Goal: Check status: Check status

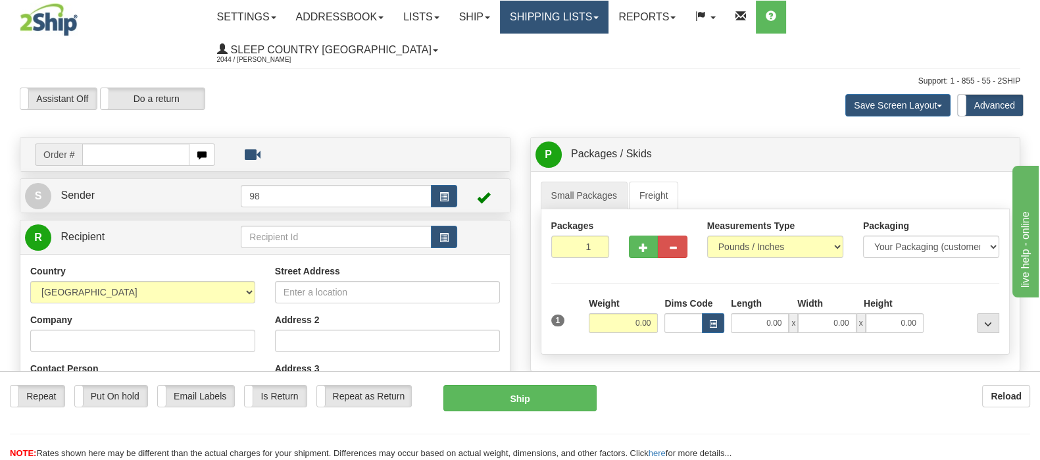
click at [609, 20] on link "Shipping lists" at bounding box center [554, 17] width 109 height 33
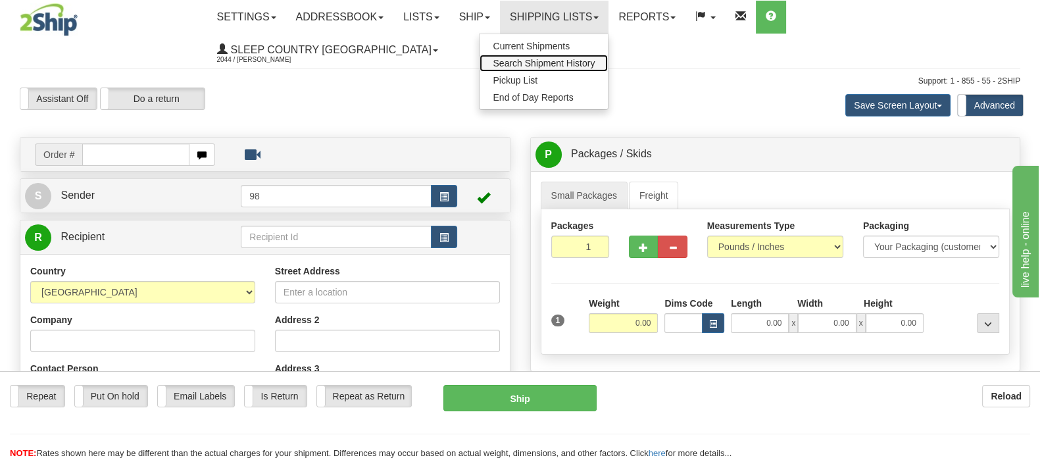
click at [595, 64] on span "Search Shipment History" at bounding box center [544, 63] width 102 height 11
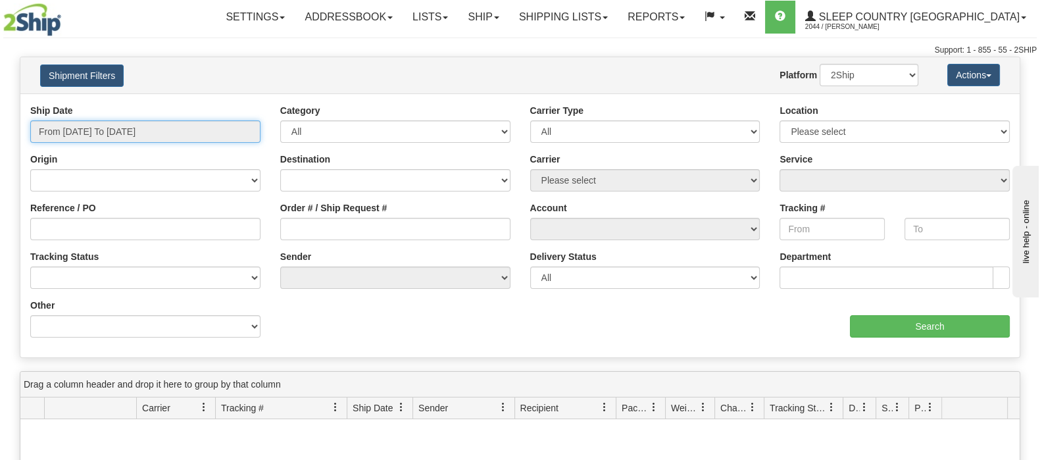
click at [136, 136] on input "From 10/14/2025 To 10/15/2025" at bounding box center [145, 131] width 230 height 22
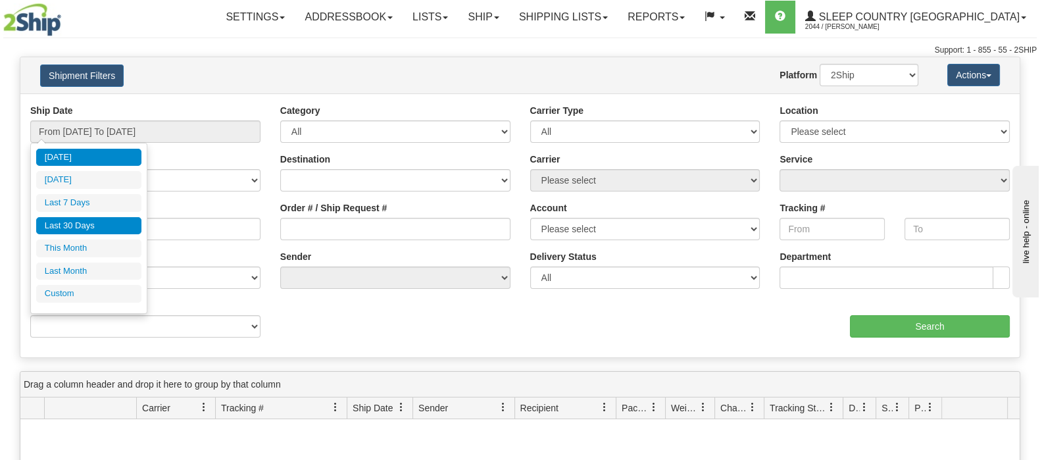
click at [108, 224] on li "Last 30 Days" at bounding box center [88, 226] width 105 height 18
type input "From [DATE] To [DATE]"
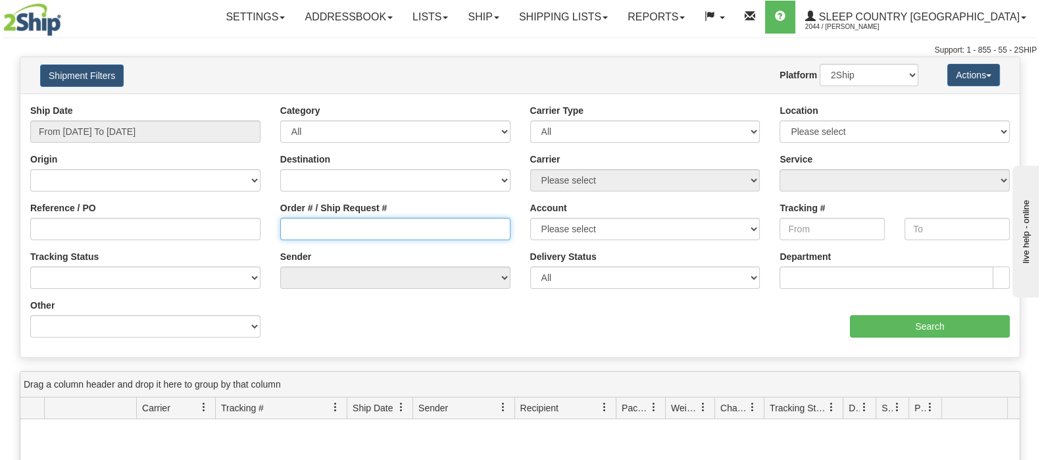
click at [369, 220] on input "Order # / Ship Request #" at bounding box center [395, 229] width 230 height 22
paste input "9002I145795"
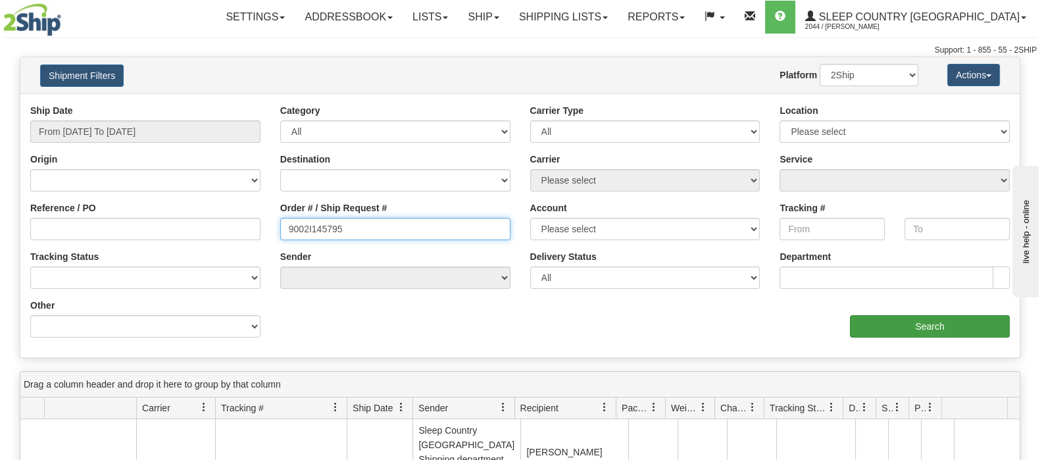
type input "9002I145795"
click at [895, 330] on input "Search" at bounding box center [930, 326] width 160 height 22
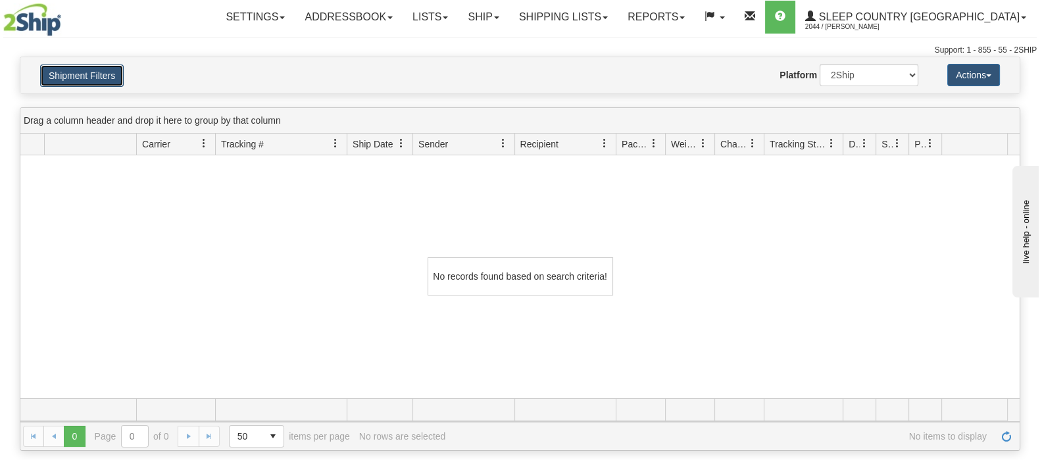
click at [99, 72] on button "Shipment Filters" at bounding box center [82, 75] width 84 height 22
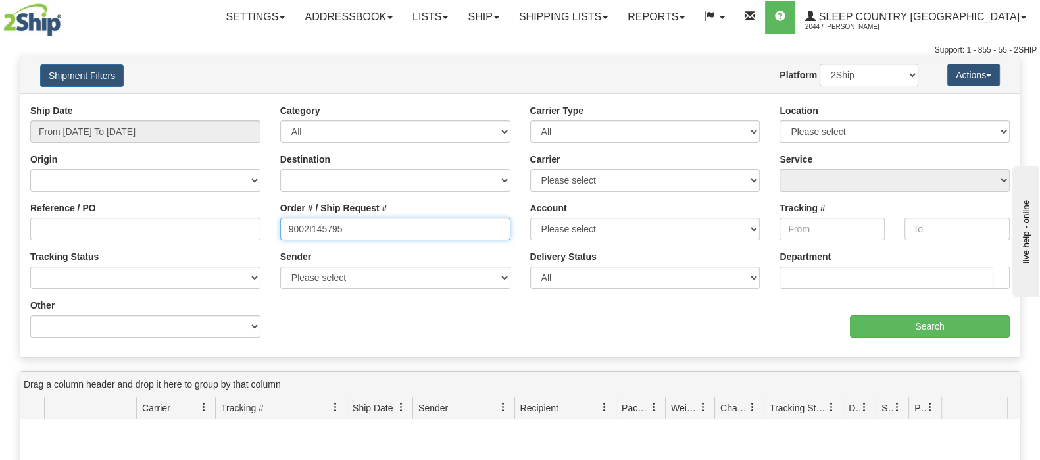
drag, startPoint x: 209, startPoint y: 234, endPoint x: 198, endPoint y: 235, distance: 11.3
click at [194, 104] on div "Reference / PO Order # / Ship Request # 9002I145795 Account Please select [GEOG…" at bounding box center [519, 104] width 999 height 0
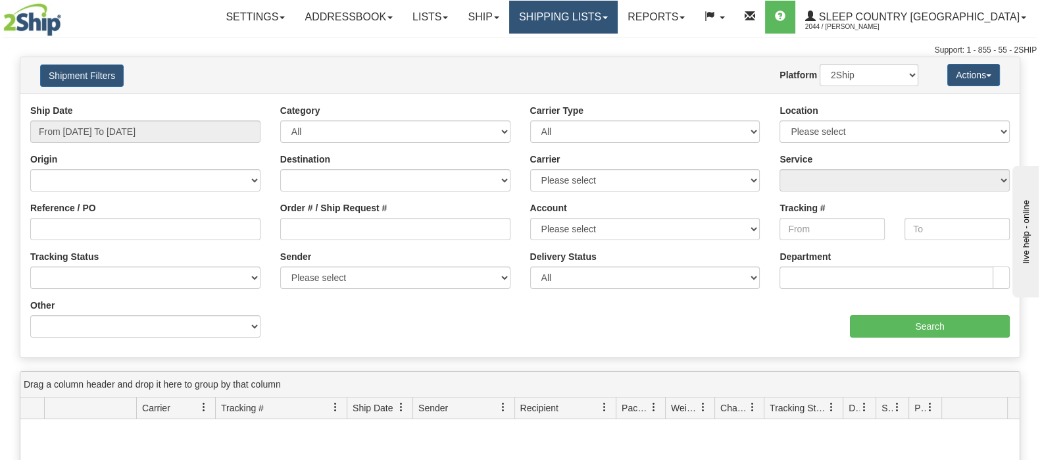
click at [618, 15] on link "Shipping lists" at bounding box center [563, 17] width 109 height 33
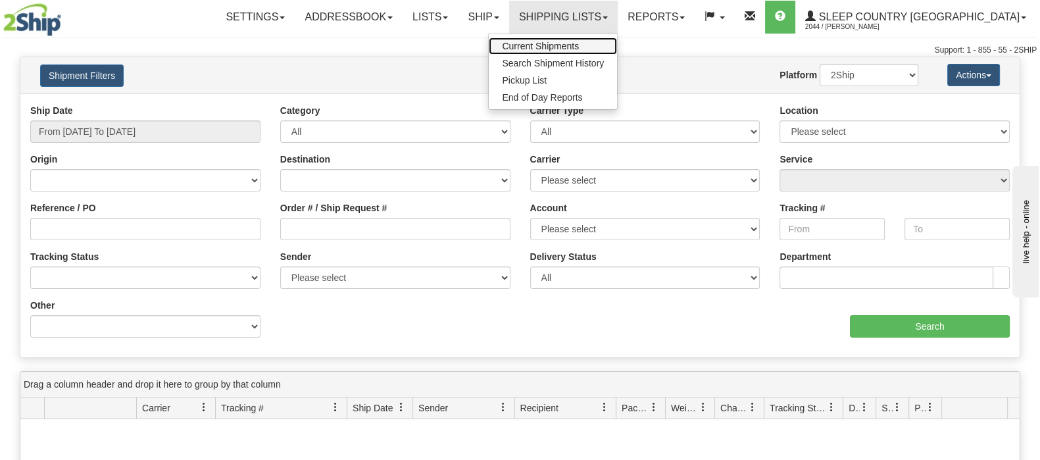
click at [579, 47] on span "Current Shipments" at bounding box center [540, 46] width 77 height 11
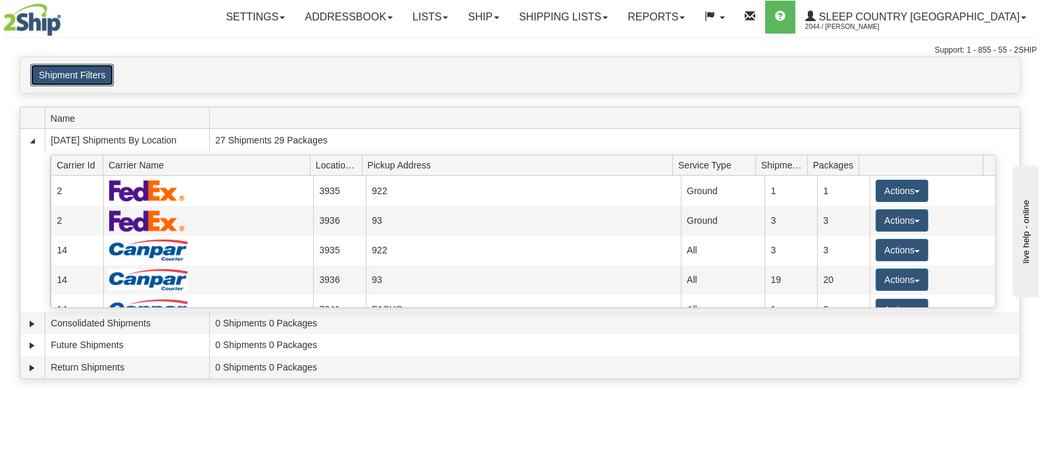
click at [80, 76] on button "Shipment Filters" at bounding box center [72, 75] width 84 height 22
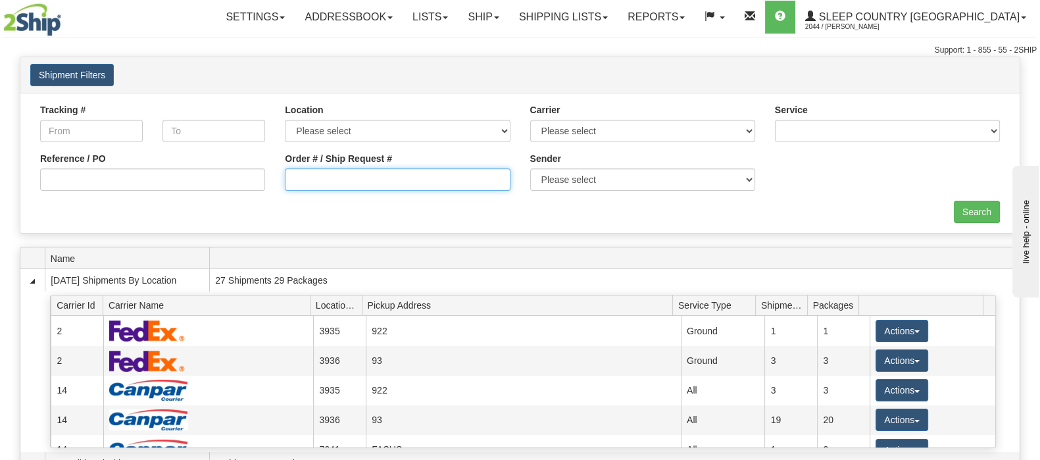
click at [378, 186] on input "Order # / Ship Request #" at bounding box center [397, 179] width 225 height 22
paste input "9002I145795"
type input "9002I145795"
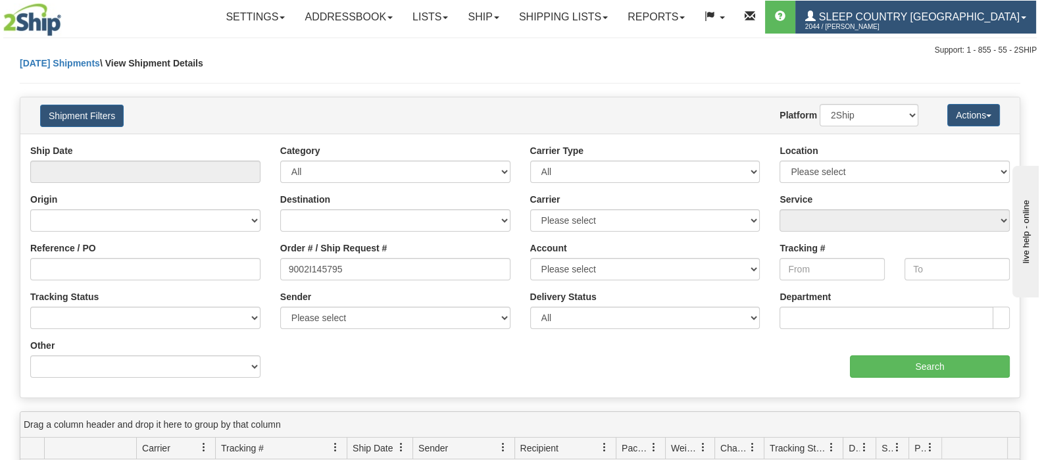
drag, startPoint x: 980, startPoint y: 12, endPoint x: 970, endPoint y: 28, distance: 18.1
click at [980, 13] on span "Sleep Country [GEOGRAPHIC_DATA]" at bounding box center [918, 16] width 204 height 11
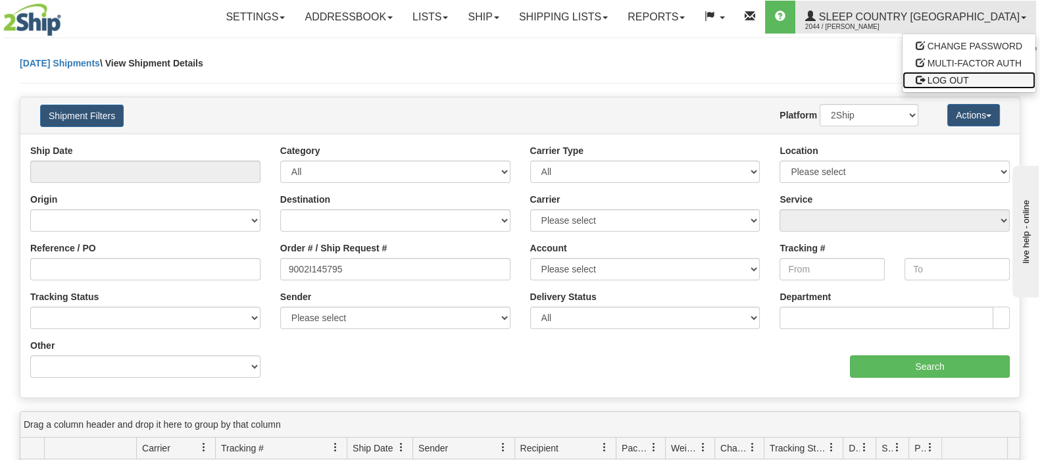
click at [941, 85] on span "LOG OUT" at bounding box center [948, 80] width 41 height 11
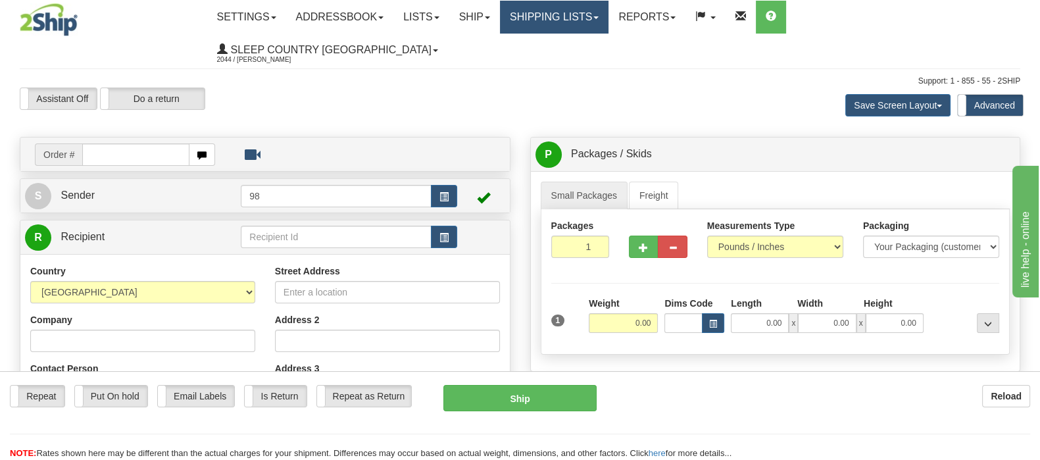
click at [604, 14] on link "Shipping lists" at bounding box center [554, 17] width 109 height 33
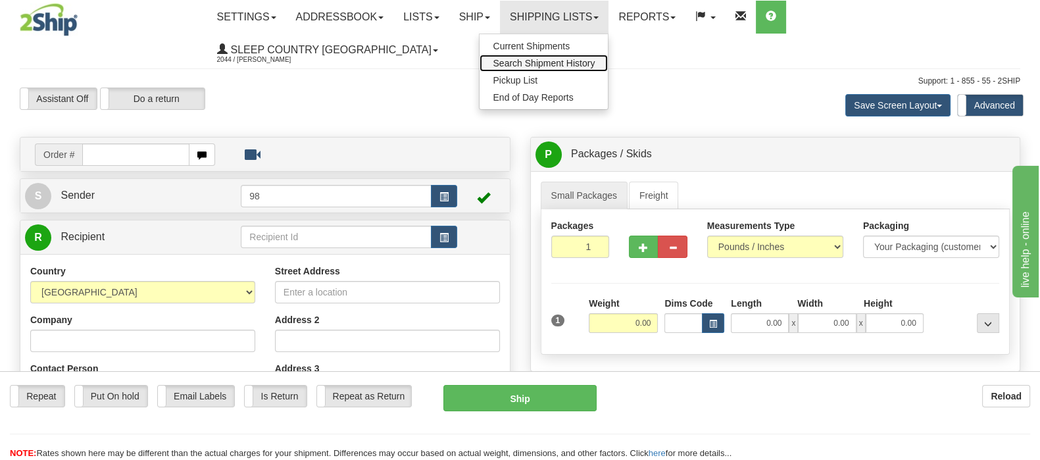
click at [595, 61] on span "Search Shipment History" at bounding box center [544, 63] width 102 height 11
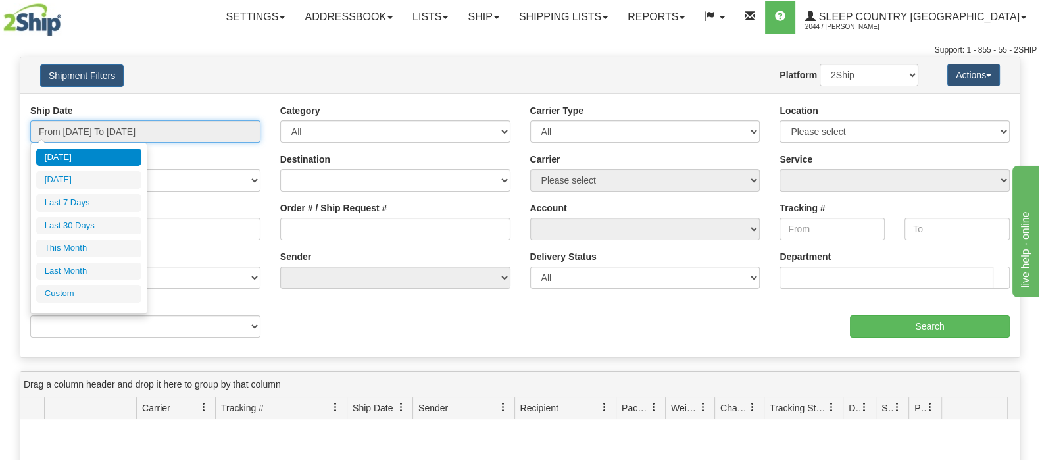
drag, startPoint x: 118, startPoint y: 123, endPoint x: 129, endPoint y: 151, distance: 30.2
click at [118, 124] on input "From [DATE] To [DATE]" at bounding box center [145, 131] width 230 height 22
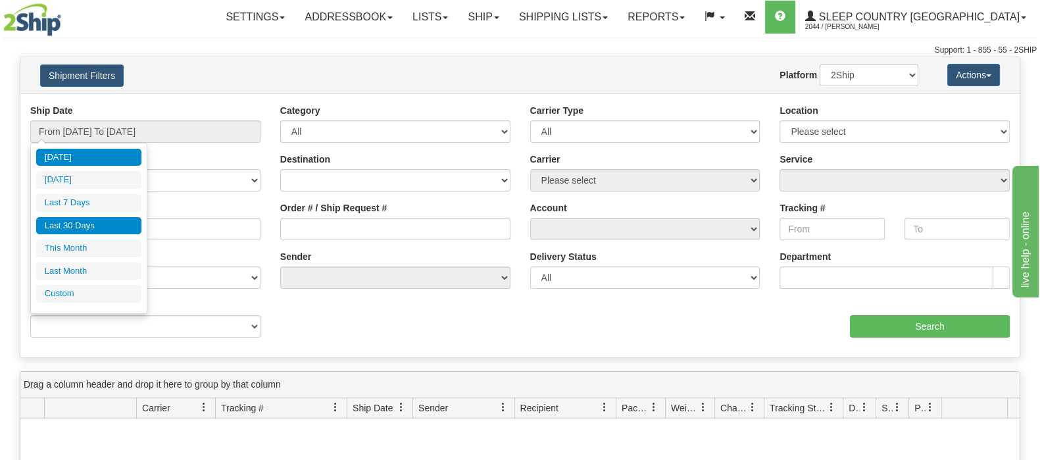
click at [111, 228] on li "Last 30 Days" at bounding box center [88, 226] width 105 height 18
type input "From [DATE] To [DATE]"
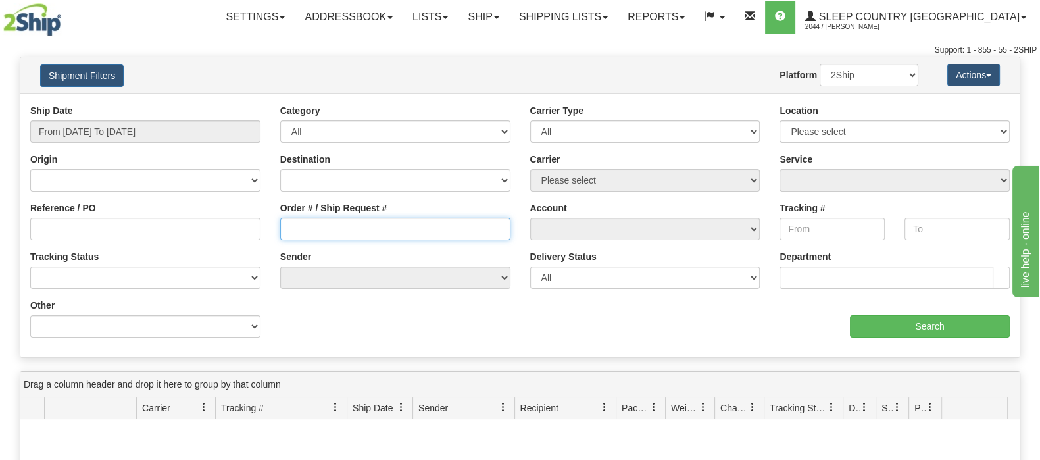
click at [401, 226] on input "Order # / Ship Request #" at bounding box center [395, 229] width 230 height 22
paste input "9002I145795"
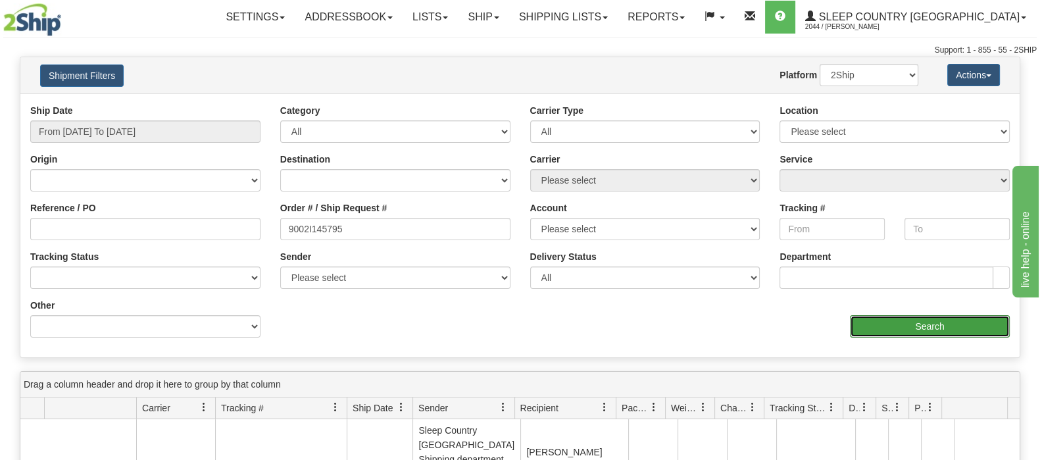
click at [898, 323] on input "Search" at bounding box center [930, 326] width 160 height 22
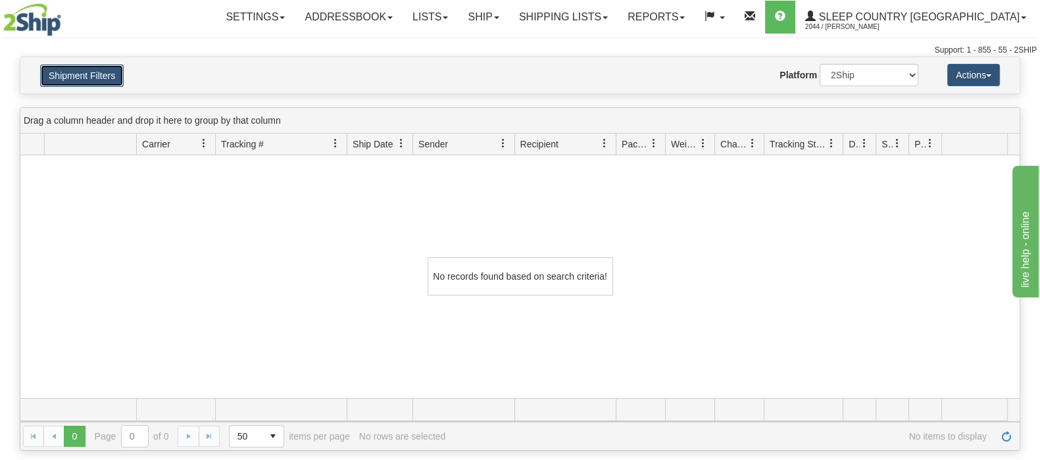
click at [97, 83] on button "Shipment Filters" at bounding box center [82, 75] width 84 height 22
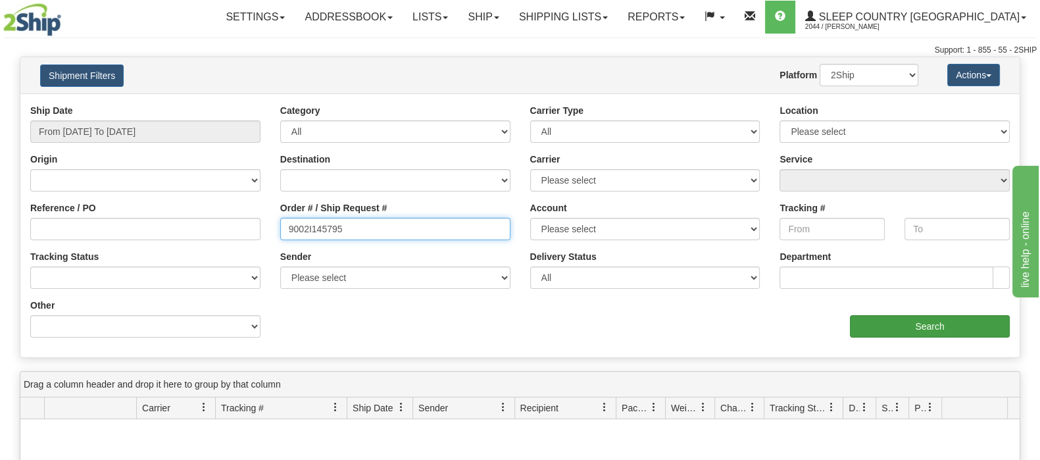
drag, startPoint x: 355, startPoint y: 223, endPoint x: 891, endPoint y: 322, distance: 545.8
click at [191, 104] on div "Reference / PO Order # / Ship Request # 9002I145795 Account Please select [GEOG…" at bounding box center [519, 104] width 999 height 0
paste input "0I165631"
click at [910, 331] on input "Search" at bounding box center [930, 326] width 160 height 22
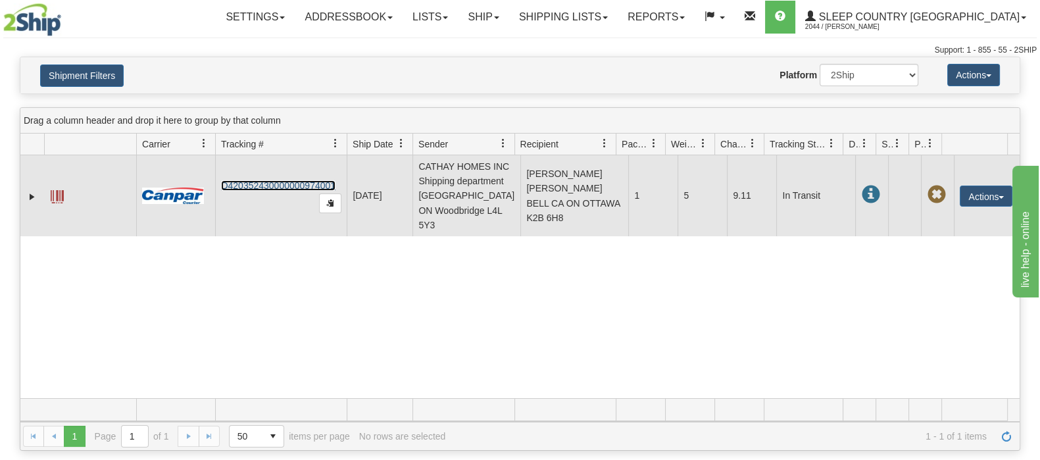
click at [309, 180] on link "D420352430000000974001" at bounding box center [278, 185] width 114 height 11
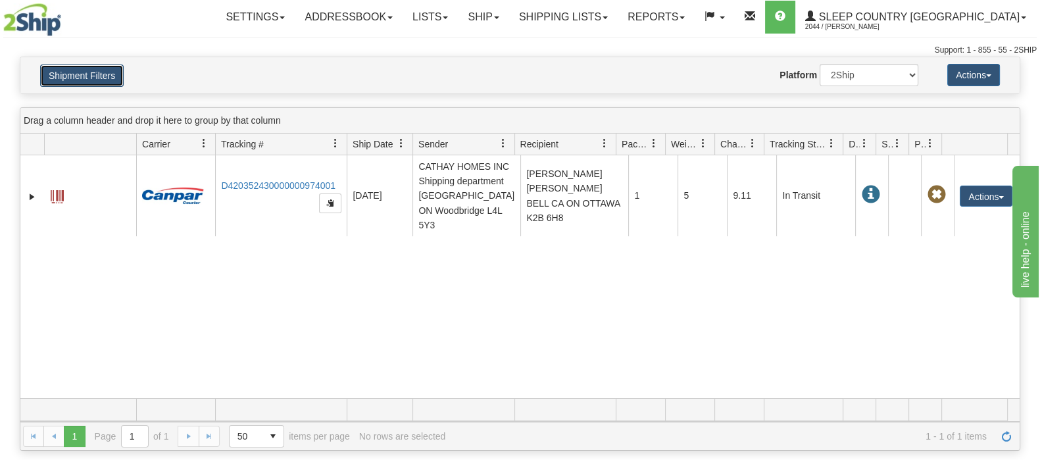
click at [94, 69] on button "Shipment Filters" at bounding box center [82, 75] width 84 height 22
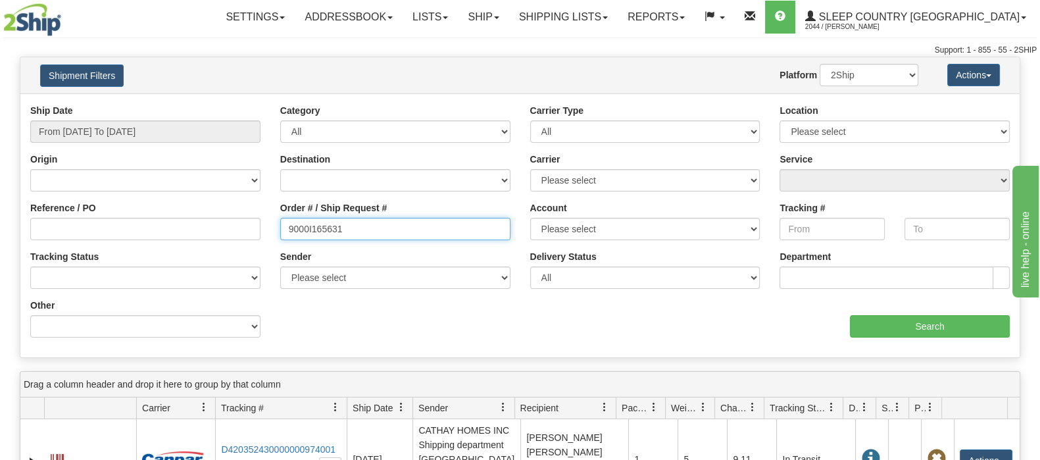
drag, startPoint x: 314, startPoint y: 236, endPoint x: 247, endPoint y: 239, distance: 66.5
click at [247, 104] on div "Reference / PO Order # / Ship Request # 9000I165631 Account Please select [GEOG…" at bounding box center [519, 104] width 999 height 0
paste input "2I17008"
type input "9002I170081"
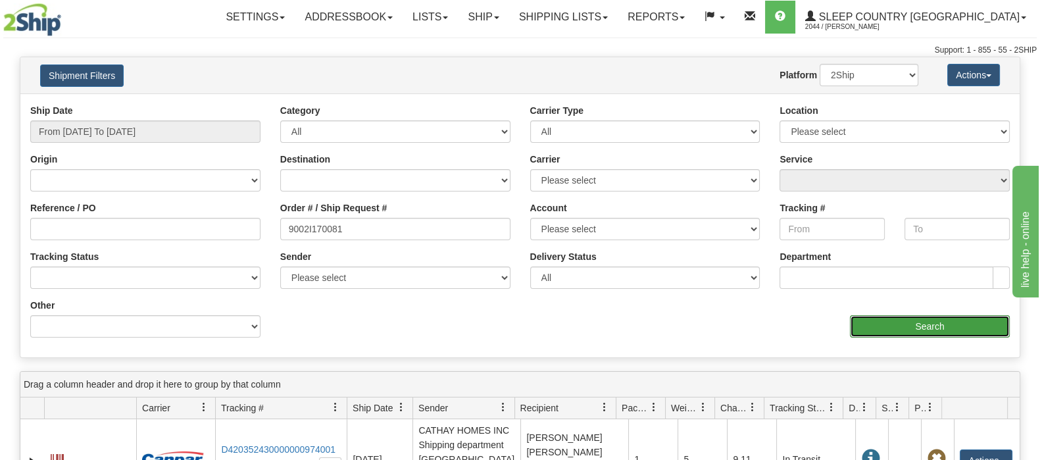
click at [920, 320] on input "Search" at bounding box center [930, 326] width 160 height 22
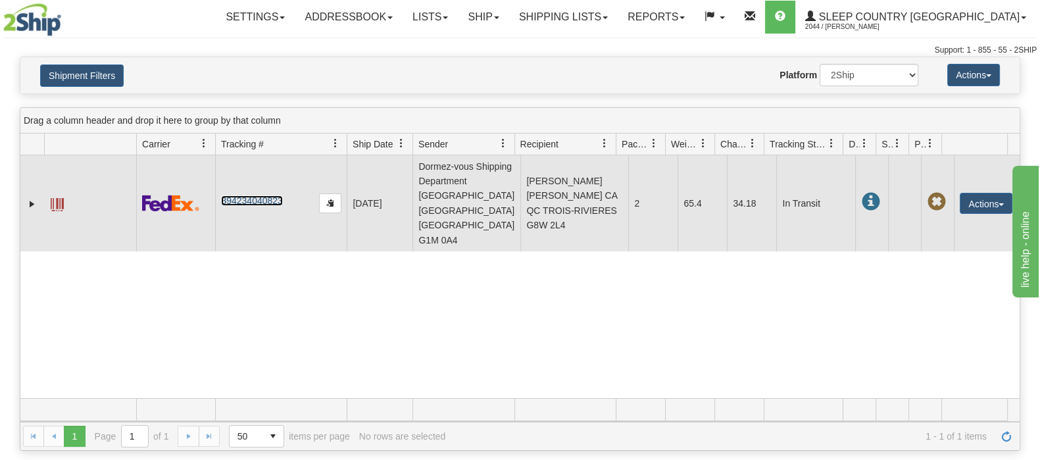
click at [272, 195] on link "394234040823" at bounding box center [251, 200] width 61 height 11
